Goal: Task Accomplishment & Management: Manage account settings

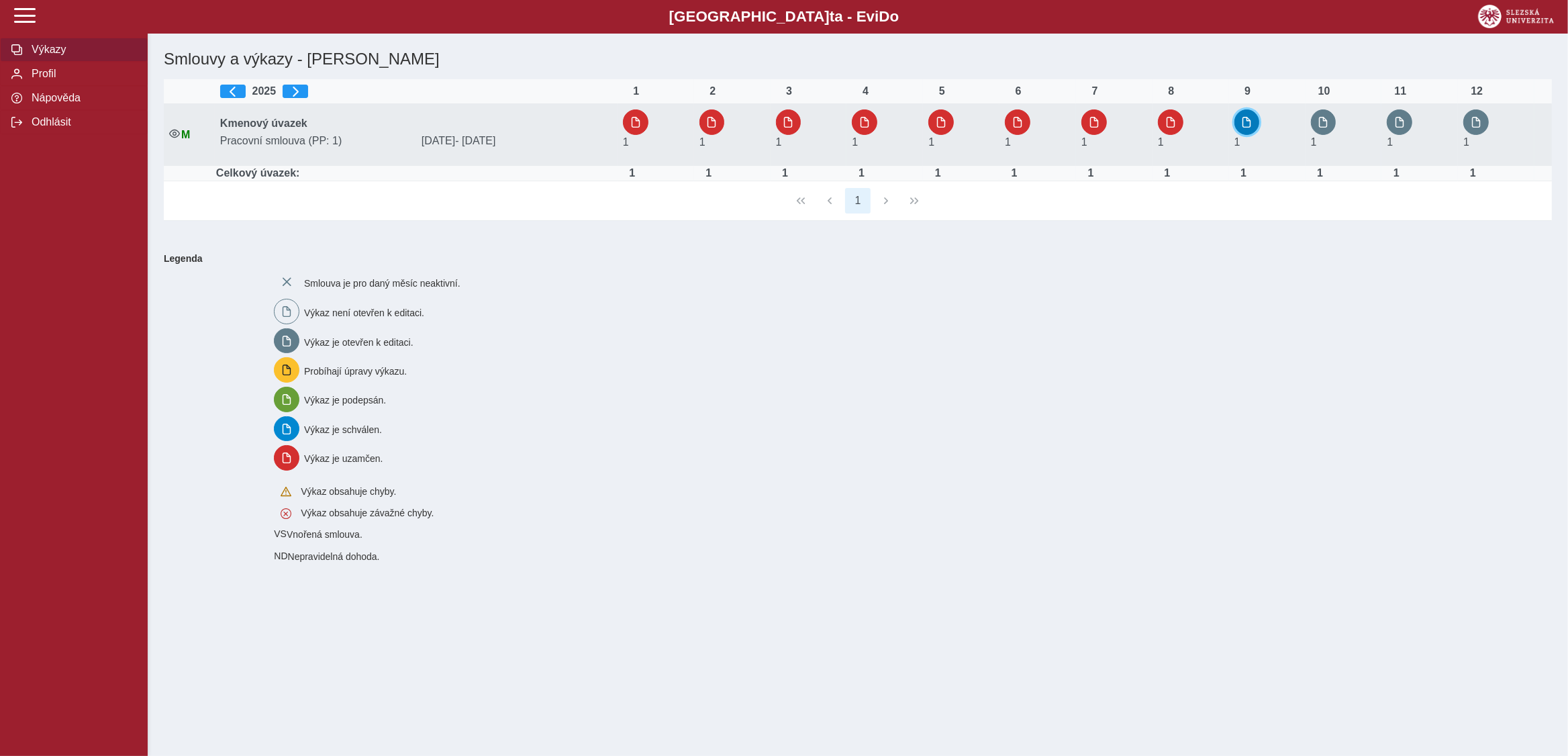
click at [1252, 124] on span "button" at bounding box center [1247, 122] width 11 height 11
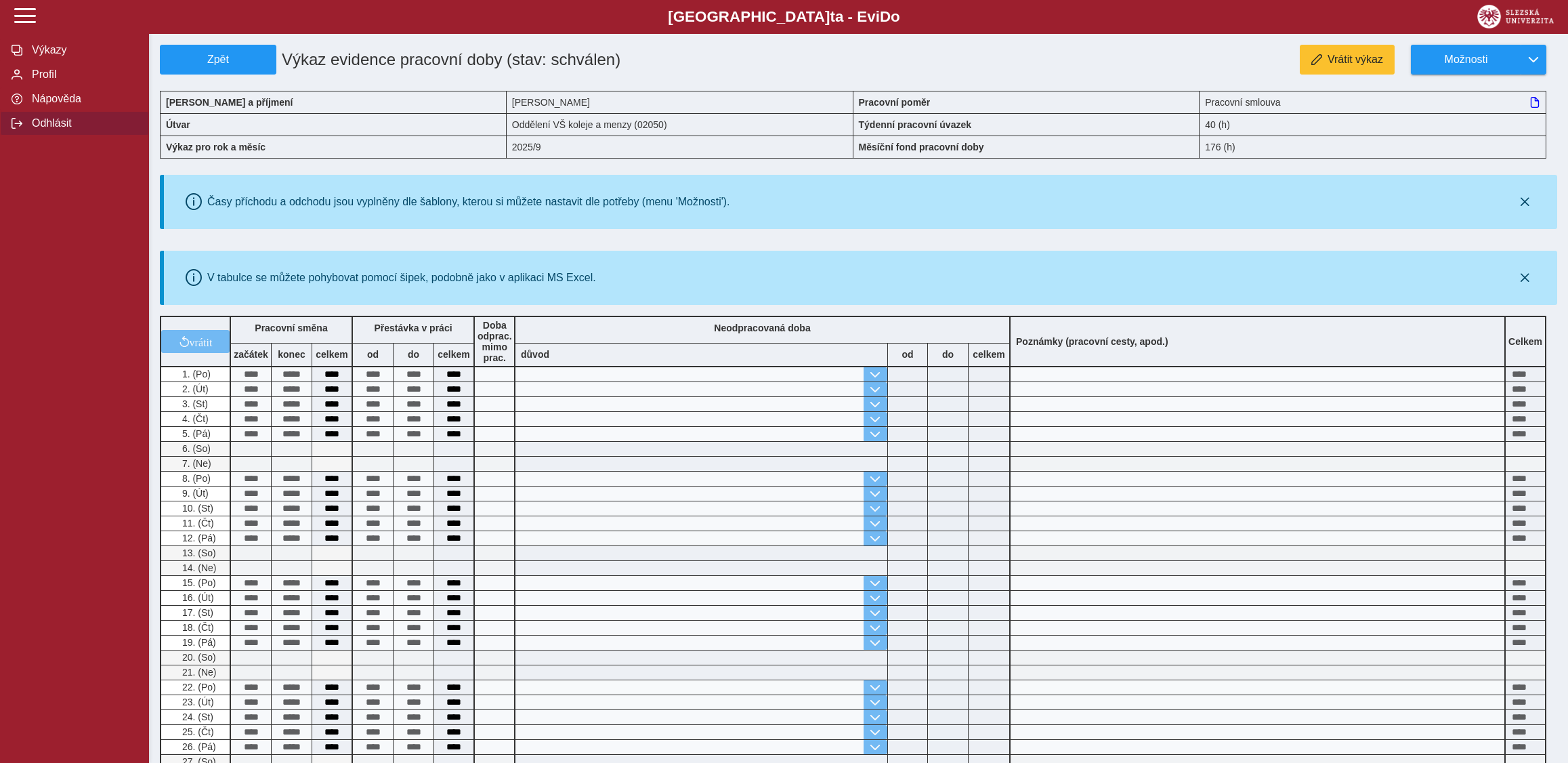
click at [42, 129] on span "Odhlásit" at bounding box center [82, 123] width 109 height 12
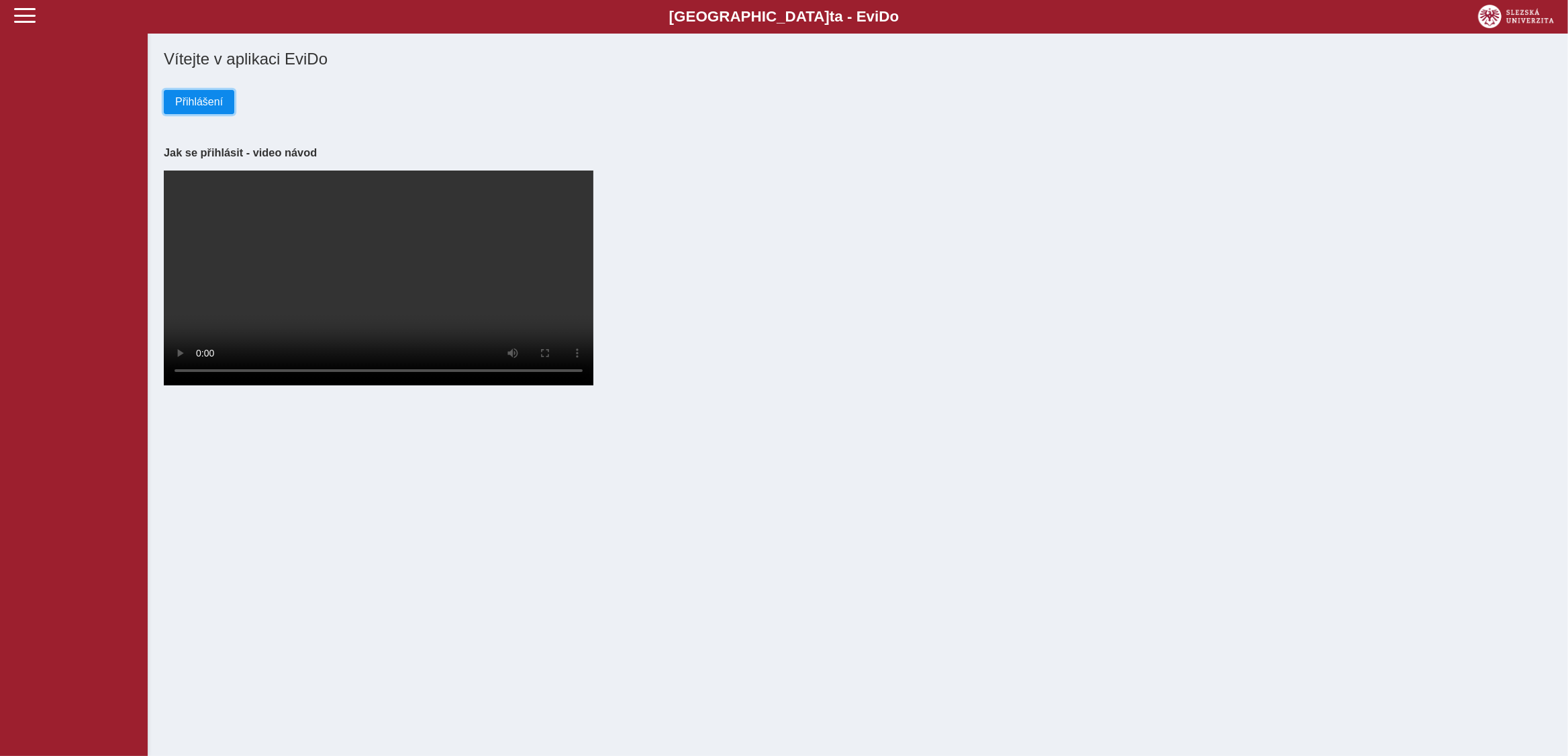
click at [194, 106] on span "Přihlášení" at bounding box center [199, 102] width 48 height 12
